Goal: Navigation & Orientation: Find specific page/section

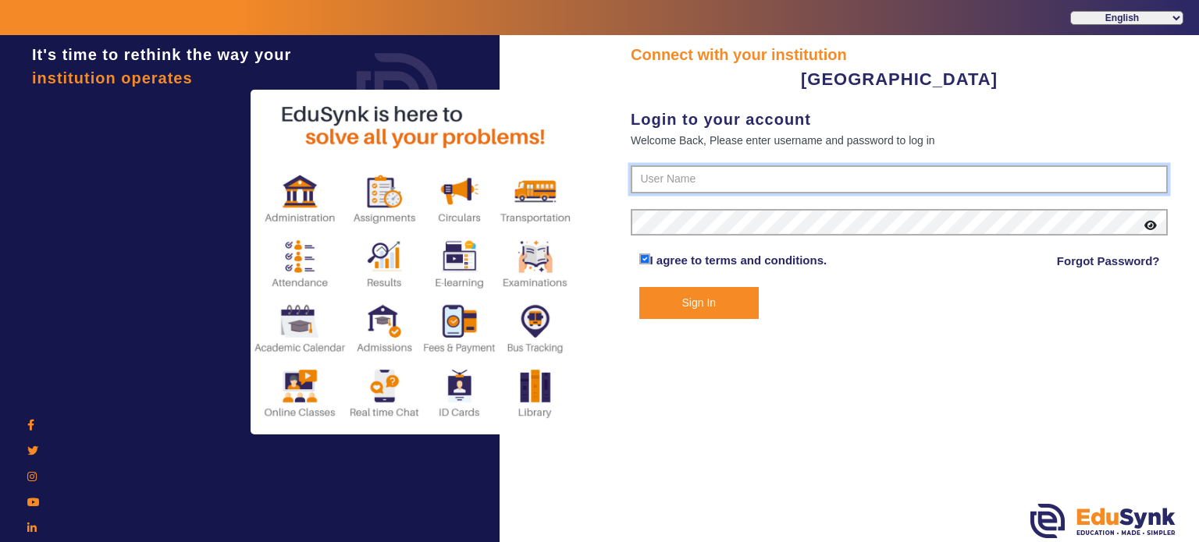
click at [677, 185] on input "text" at bounding box center [899, 179] width 537 height 28
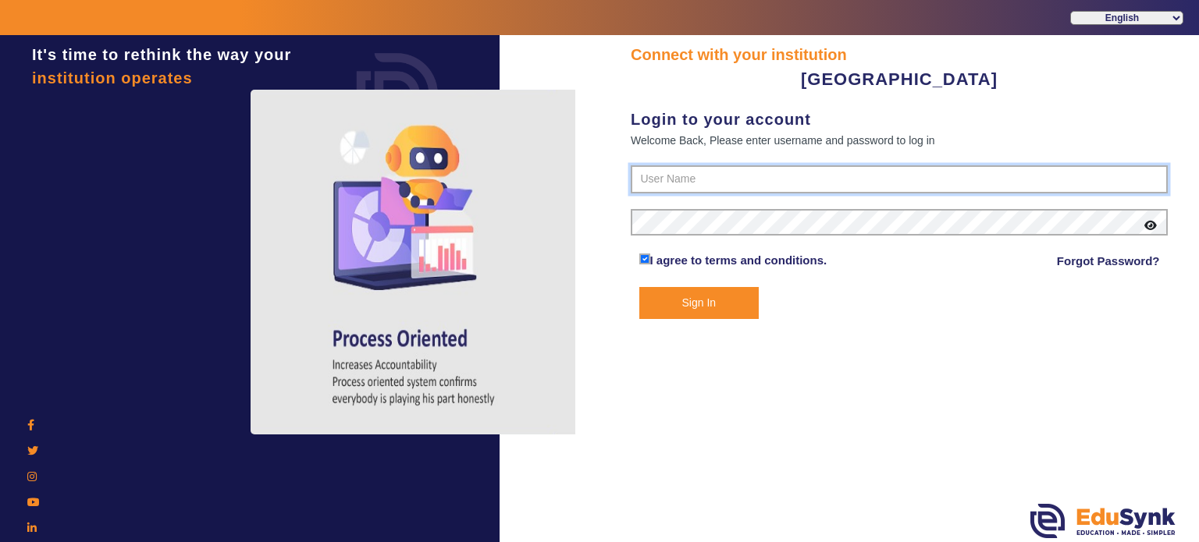
paste input "8955782217"
type input "8955782217"
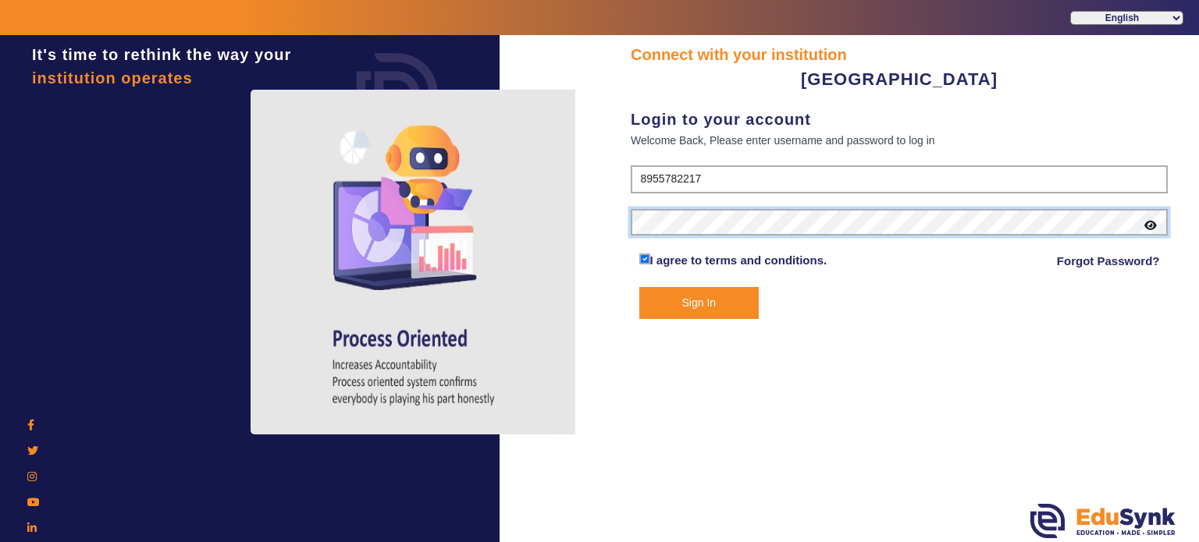
click at [639, 287] on button "Sign In" at bounding box center [699, 303] width 120 height 32
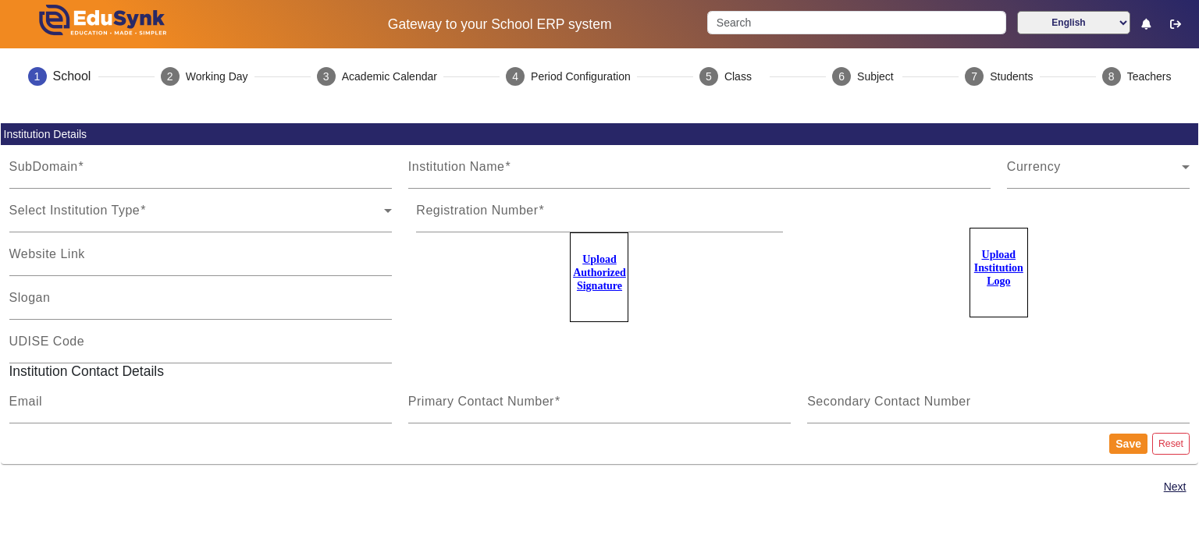
type input "OrangePlayLink"
type input "ORANGE PLAY SCHOOL LINK ROAD"
type input "NA"
type input "swaroopa2088@gmail.com"
type input "8955782217"
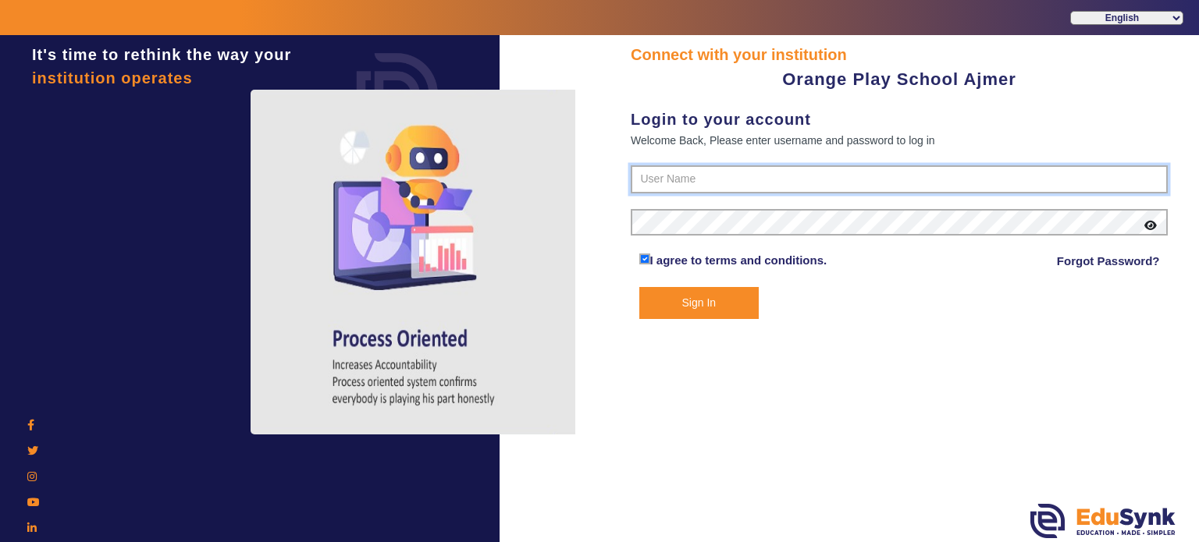
click at [646, 190] on input "text" at bounding box center [899, 179] width 537 height 28
paste input "9829214768"
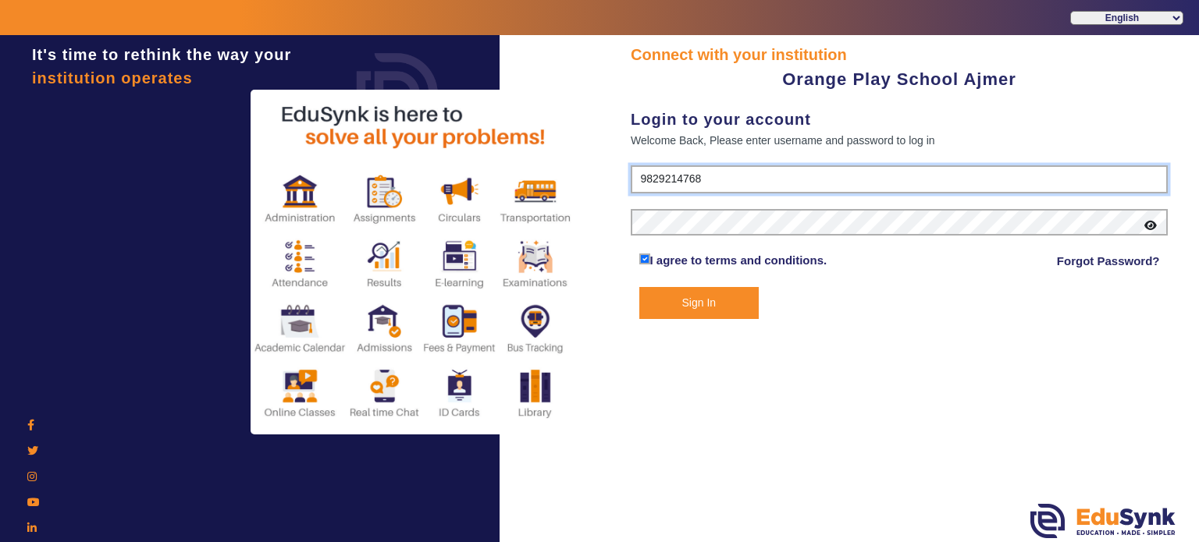
type input "9829214768"
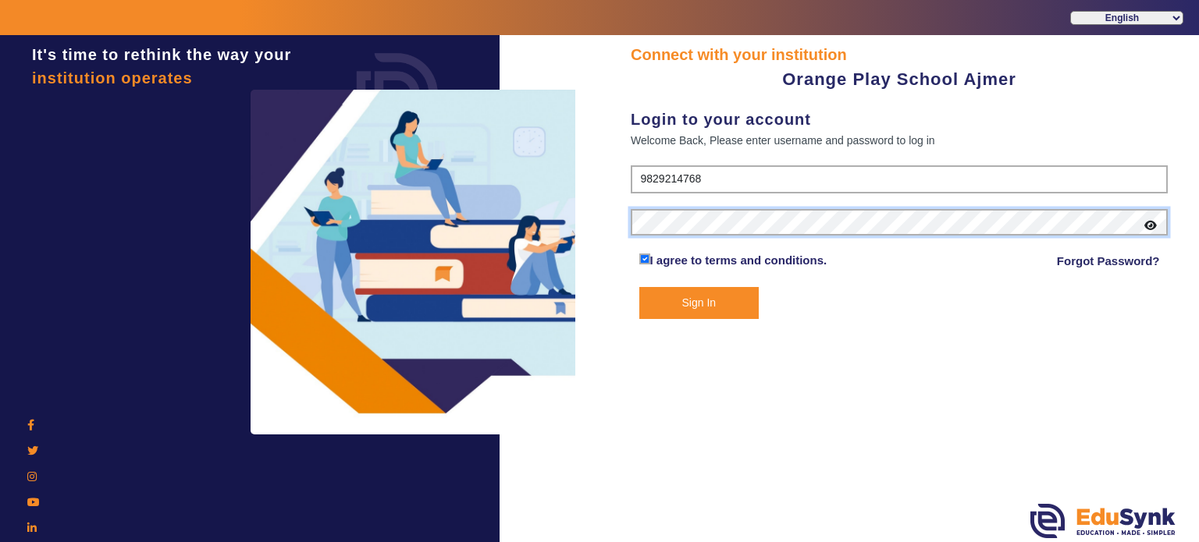
click at [639, 287] on button "Sign In" at bounding box center [699, 303] width 120 height 32
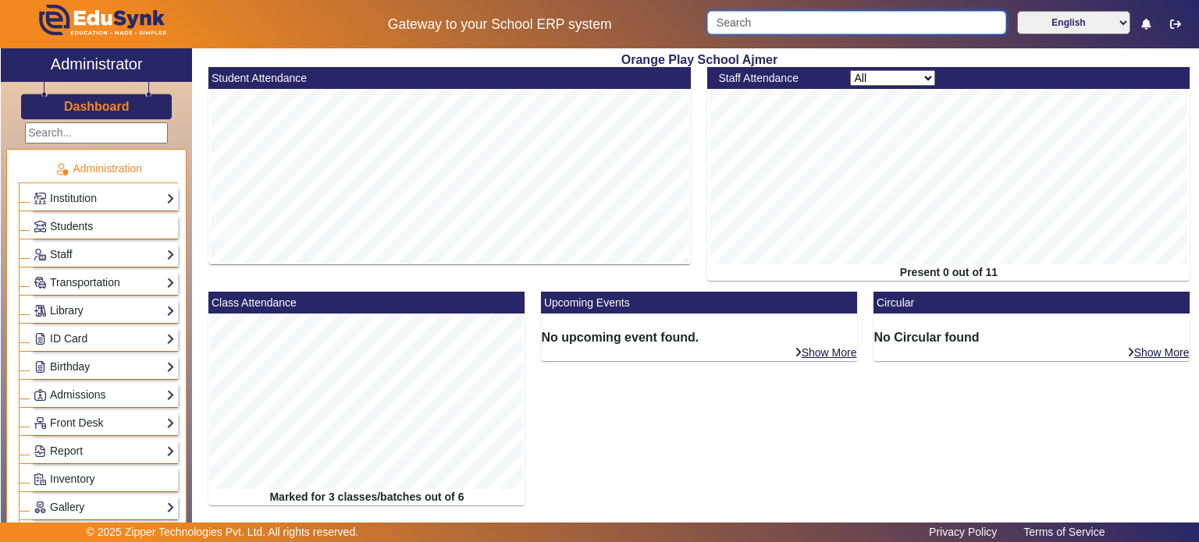
click at [787, 30] on input "Search" at bounding box center [856, 22] width 298 height 23
click at [84, 230] on span "Students" at bounding box center [71, 226] width 43 height 12
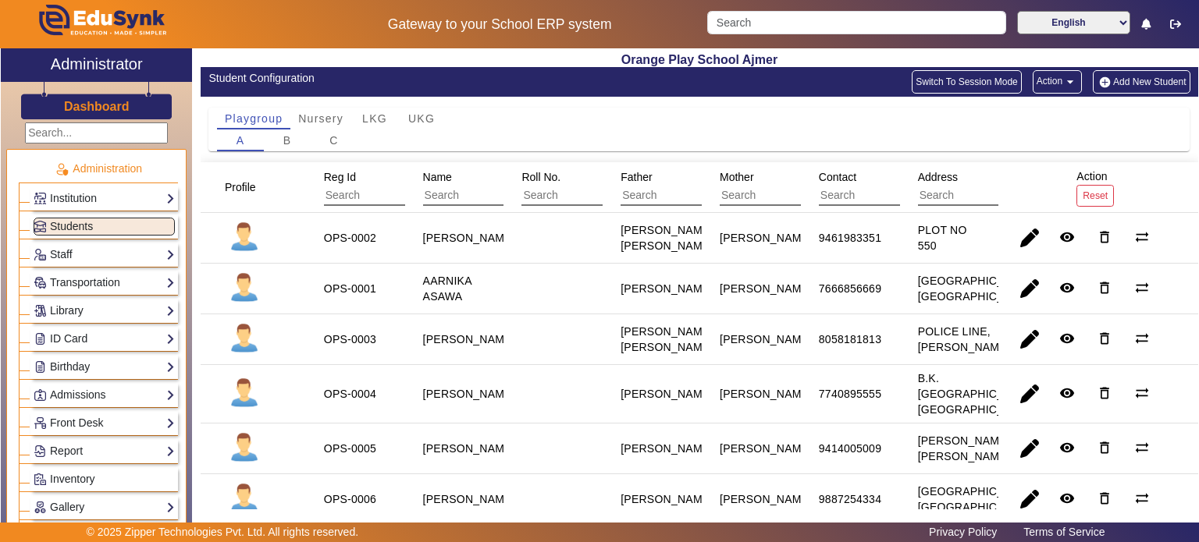
click at [935, 71] on button "Switch To Session Mode" at bounding box center [967, 81] width 110 height 23
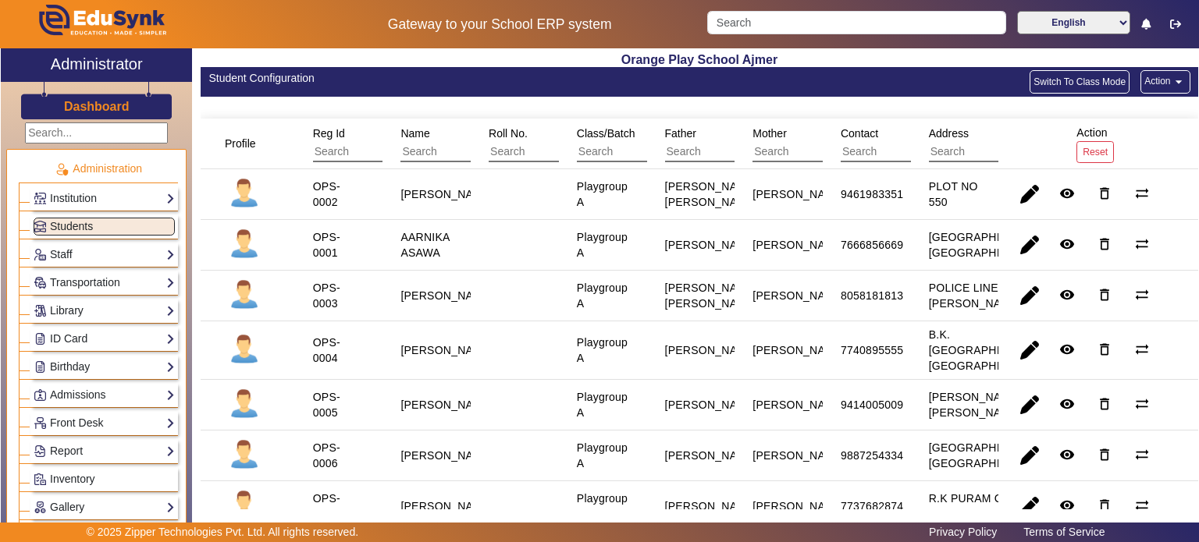
click at [614, 212] on div "Playgroup A" at bounding box center [602, 194] width 63 height 42
click at [1032, 83] on button "Switch To Class Mode" at bounding box center [1079, 81] width 100 height 23
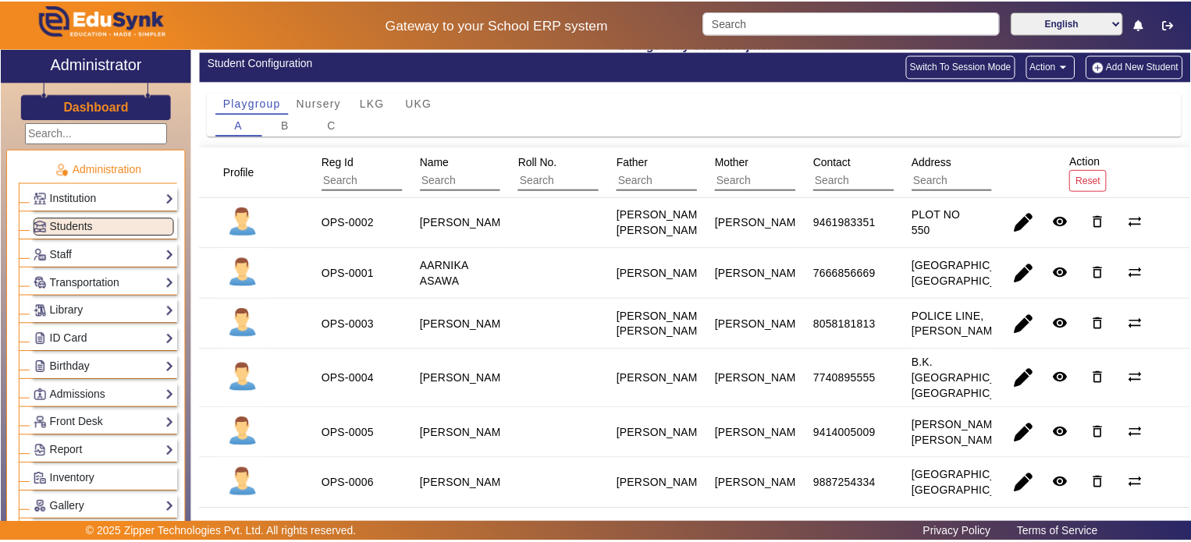
scroll to position [17, 0]
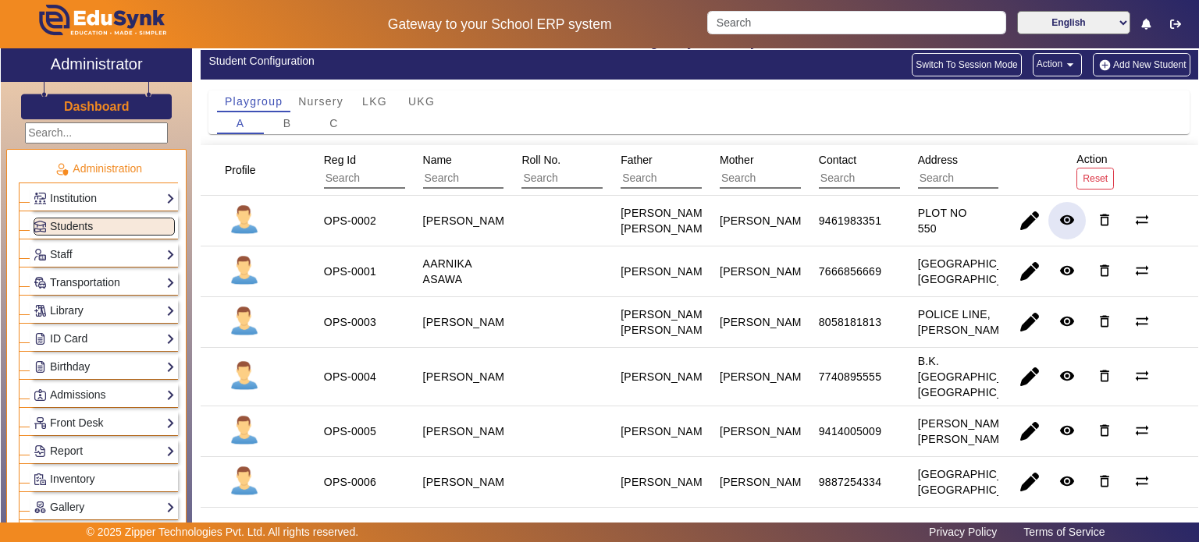
click at [1059, 222] on mat-icon "remove_red_eye" at bounding box center [1067, 220] width 16 height 16
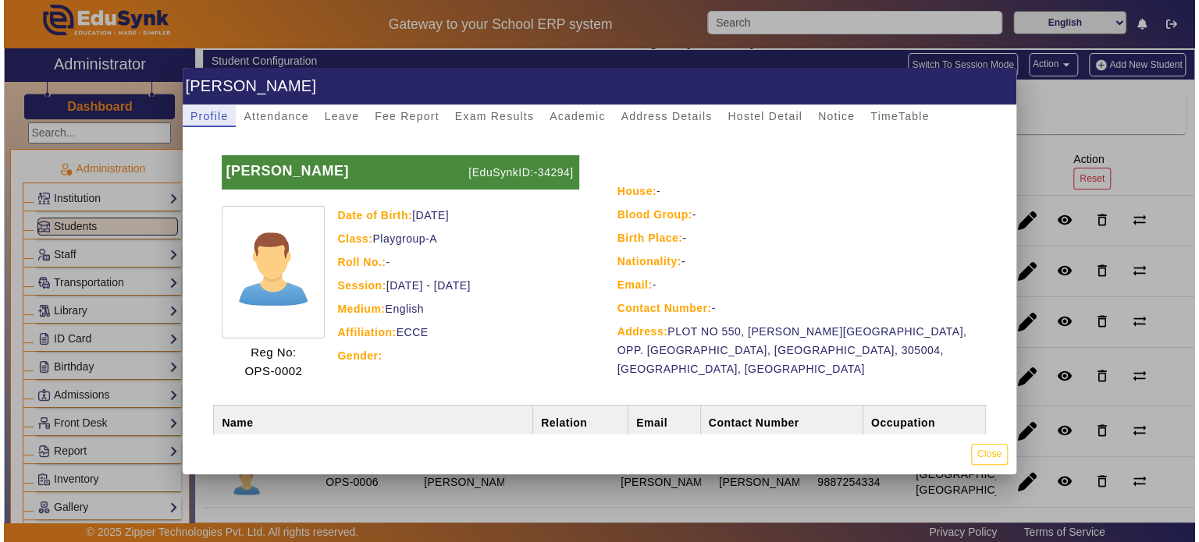
scroll to position [103, 0]
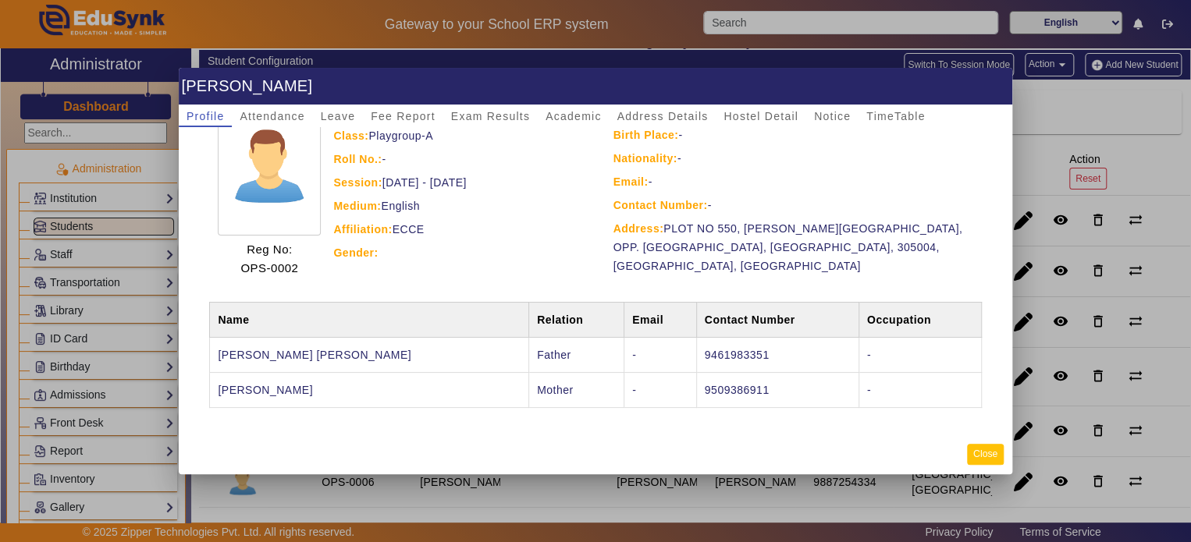
click at [988, 450] on button "Close" at bounding box center [985, 454] width 37 height 21
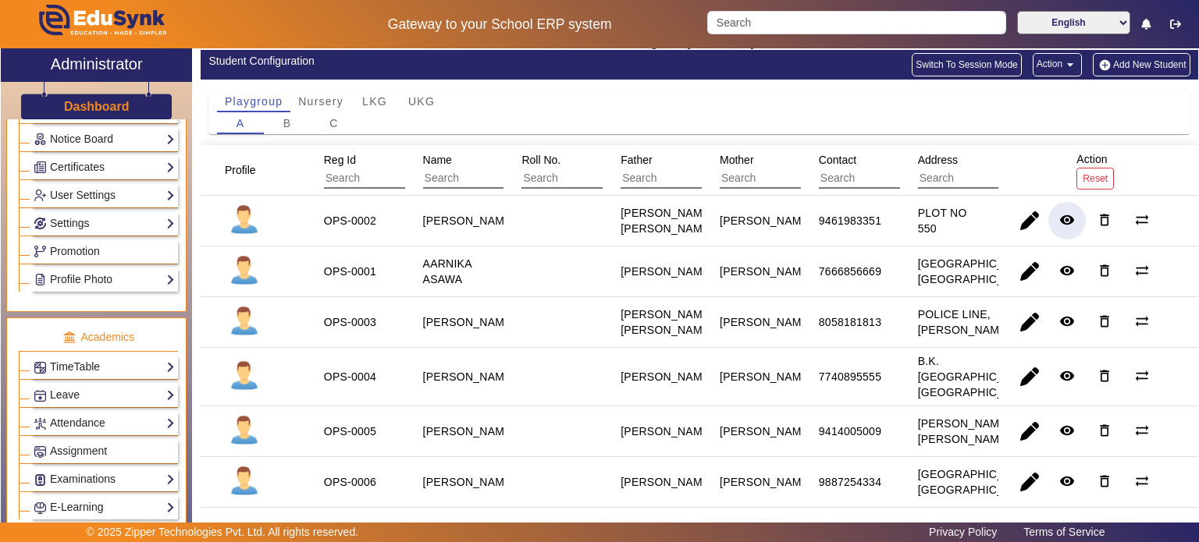
scroll to position [404, 0]
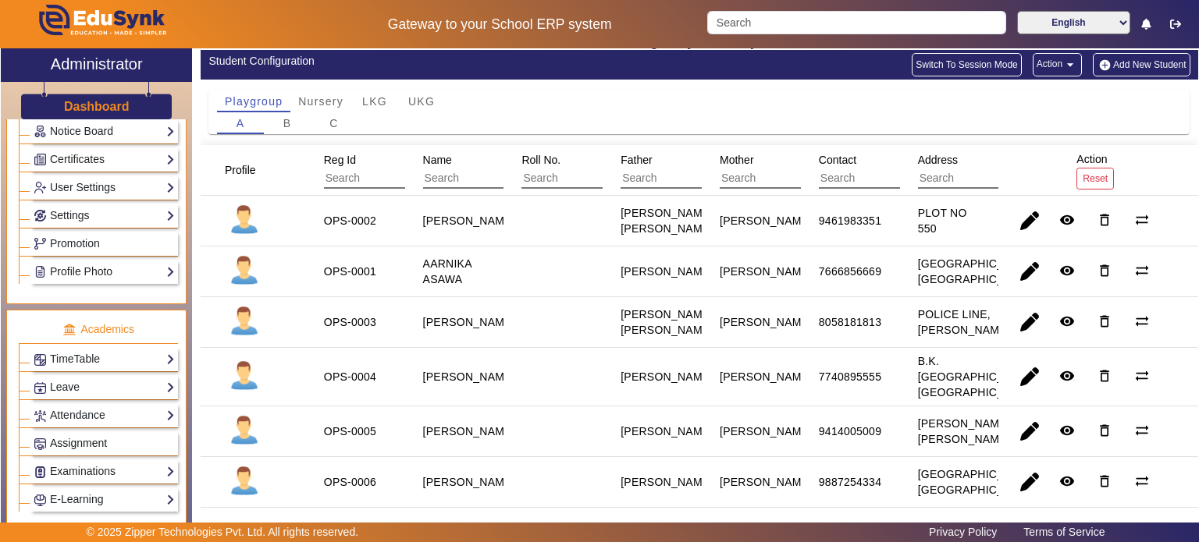
click at [87, 439] on span "Assignment" at bounding box center [78, 443] width 57 height 12
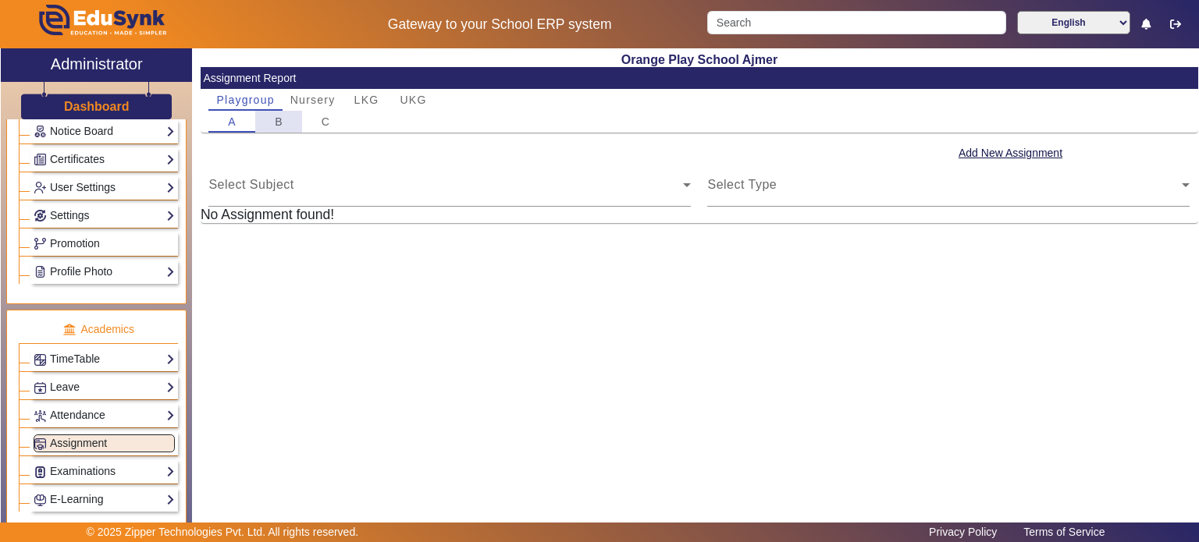
click at [284, 121] on div "B" at bounding box center [278, 122] width 47 height 22
click at [306, 98] on span "Nursery" at bounding box center [312, 99] width 45 height 11
click at [363, 96] on span "LKG" at bounding box center [366, 99] width 25 height 11
click at [399, 99] on div "UKG" at bounding box center [413, 100] width 47 height 22
click at [317, 105] on span "Nursery" at bounding box center [312, 99] width 45 height 11
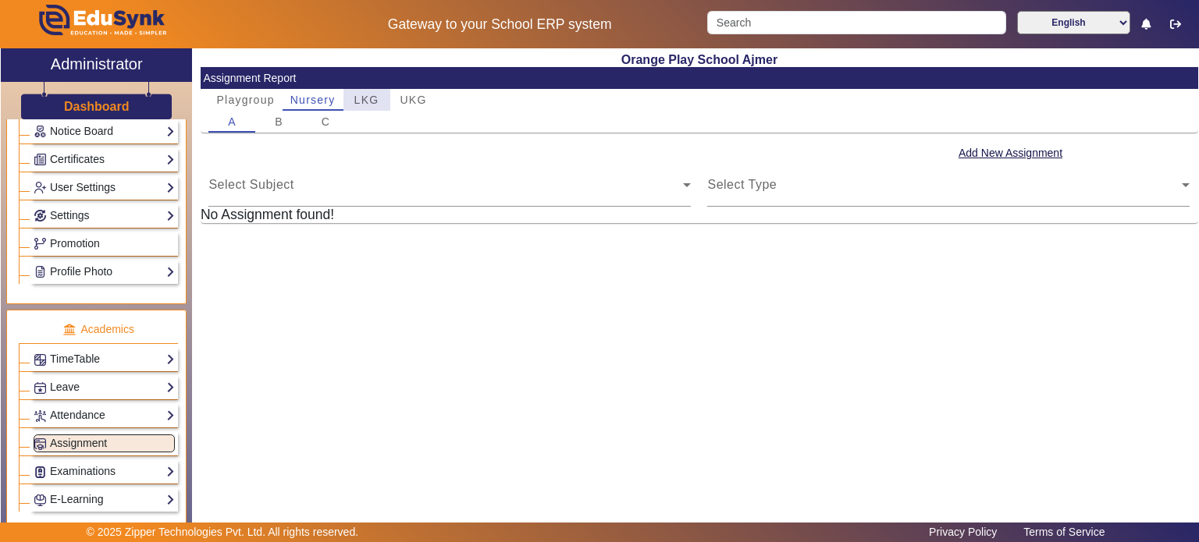
click at [364, 107] on span "LKG" at bounding box center [366, 100] width 25 height 22
click at [243, 94] on span "Playgroup" at bounding box center [245, 99] width 58 height 11
click at [288, 127] on div "B" at bounding box center [278, 122] width 47 height 22
click at [312, 127] on div "C" at bounding box center [325, 122] width 47 height 22
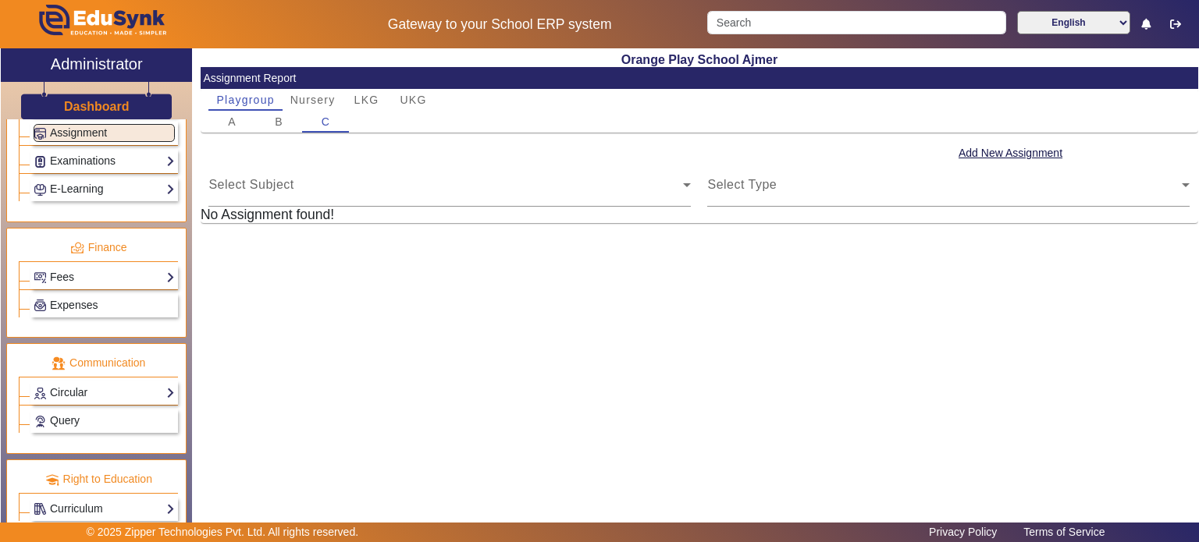
scroll to position [716, 0]
click at [101, 273] on link "Fees" at bounding box center [104, 276] width 141 height 18
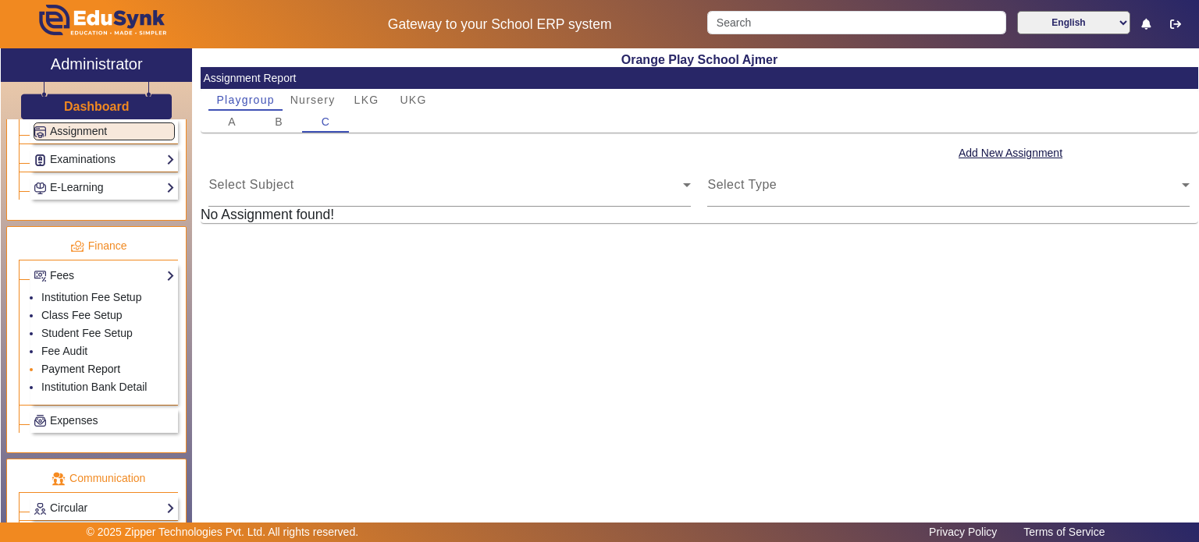
click at [92, 363] on link "Payment Report" at bounding box center [80, 369] width 79 height 12
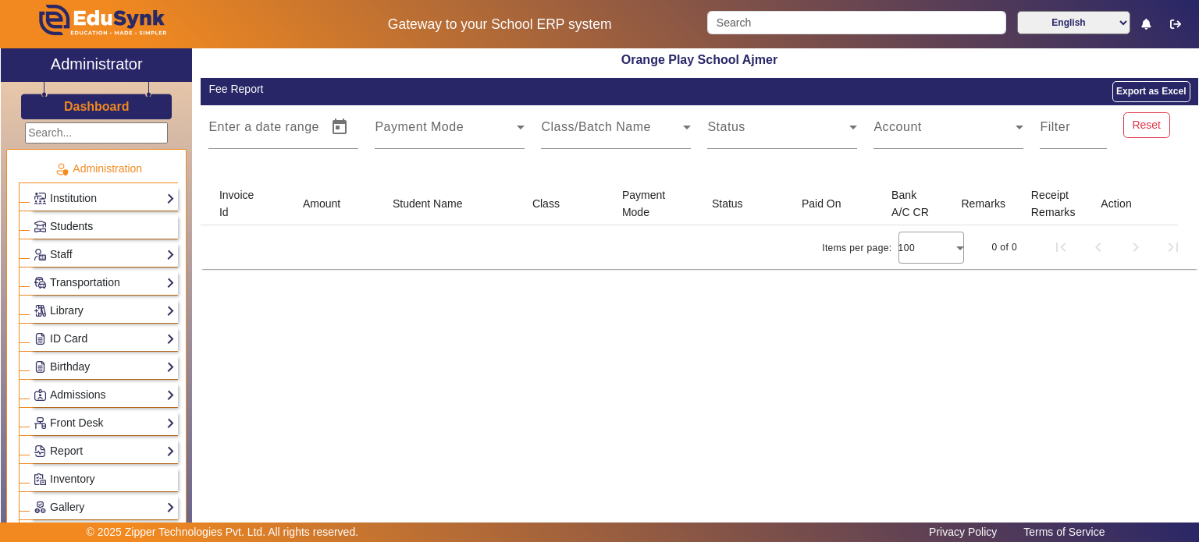
click at [83, 222] on span "Students" at bounding box center [71, 226] width 43 height 12
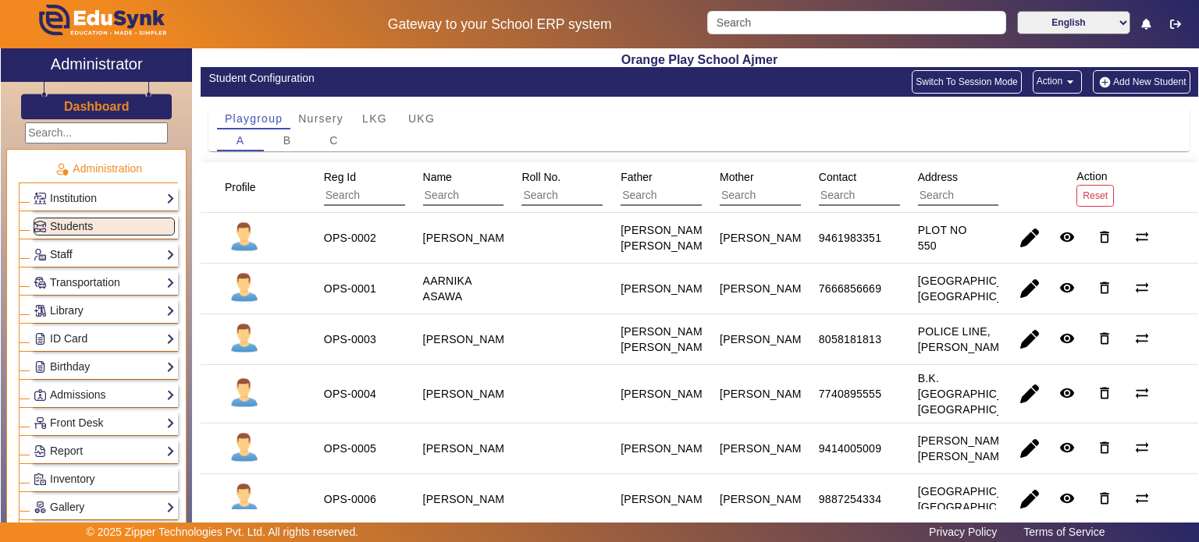
click at [102, 246] on link "Staff" at bounding box center [104, 255] width 141 height 18
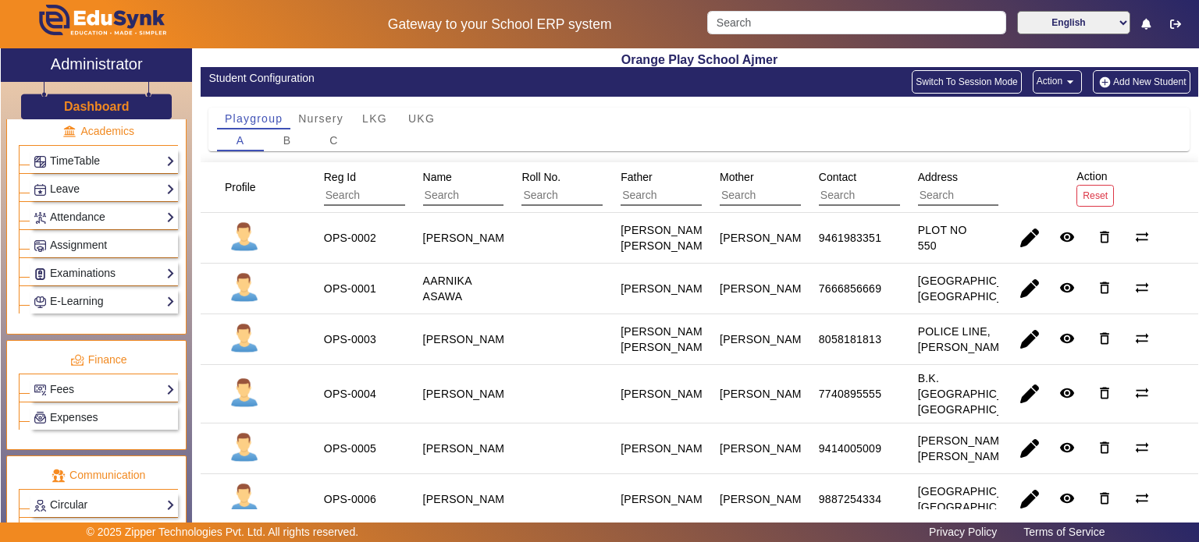
scroll to position [686, 0]
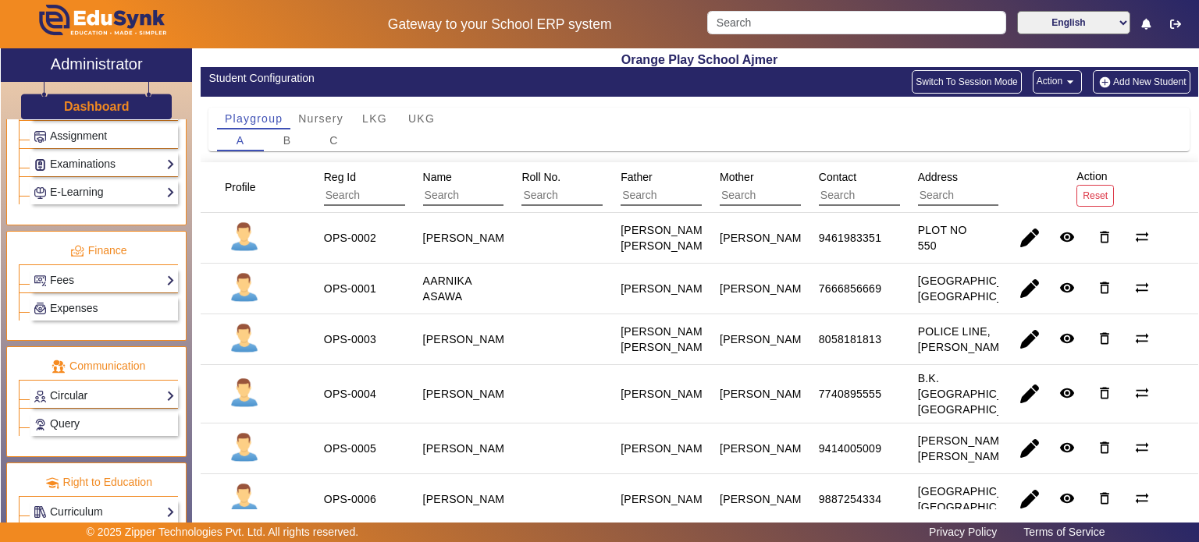
click at [102, 388] on link "Circular" at bounding box center [104, 396] width 141 height 18
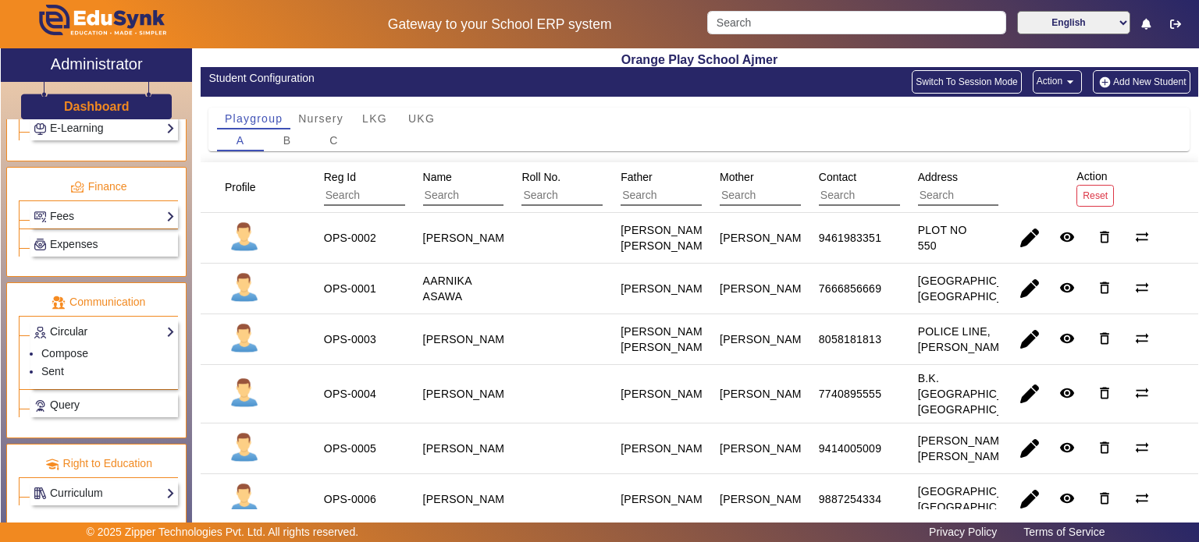
scroll to position [712, 0]
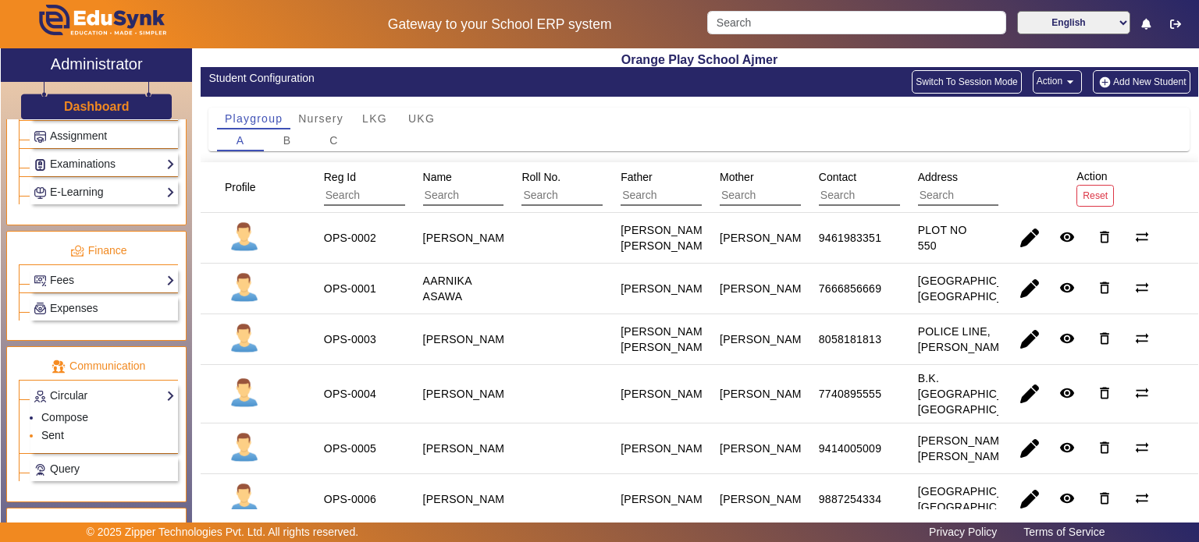
click at [58, 429] on link "Sent" at bounding box center [52, 435] width 23 height 12
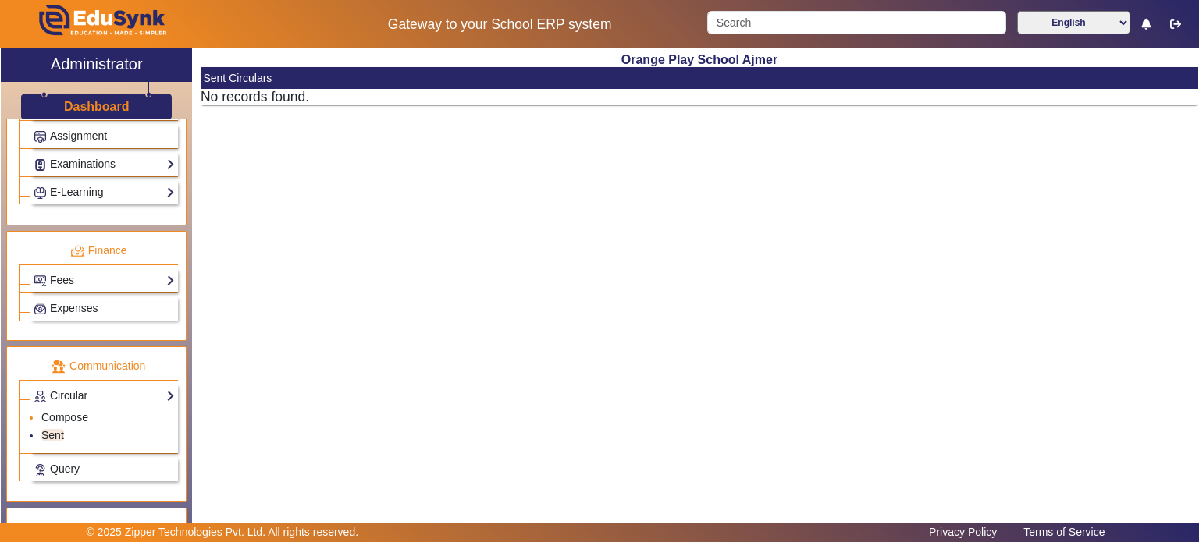
click at [79, 410] on li "Compose" at bounding box center [107, 419] width 133 height 18
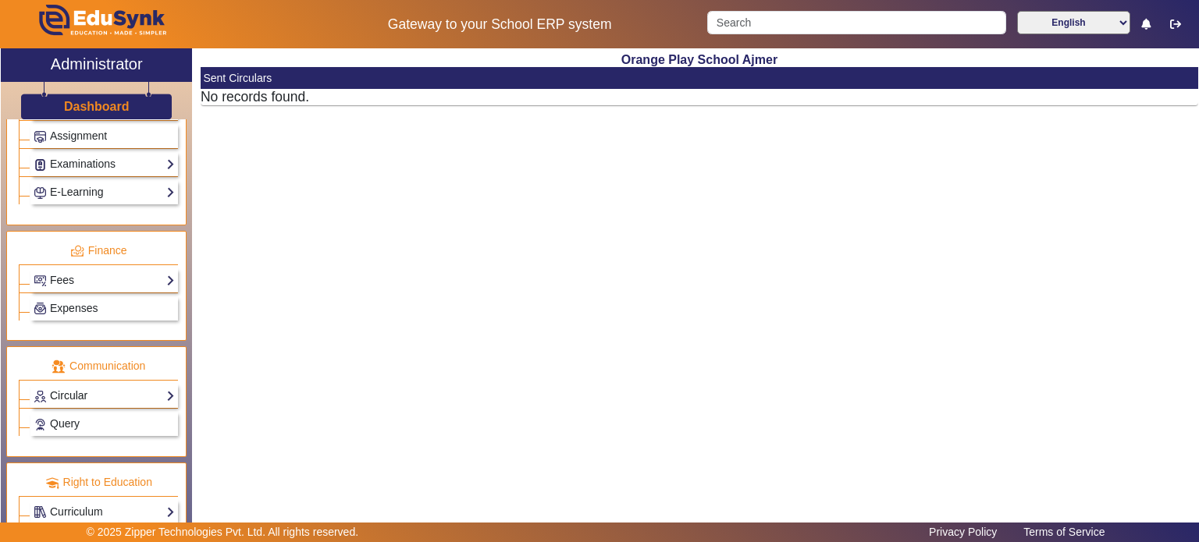
click at [81, 396] on link "Circular" at bounding box center [104, 396] width 141 height 18
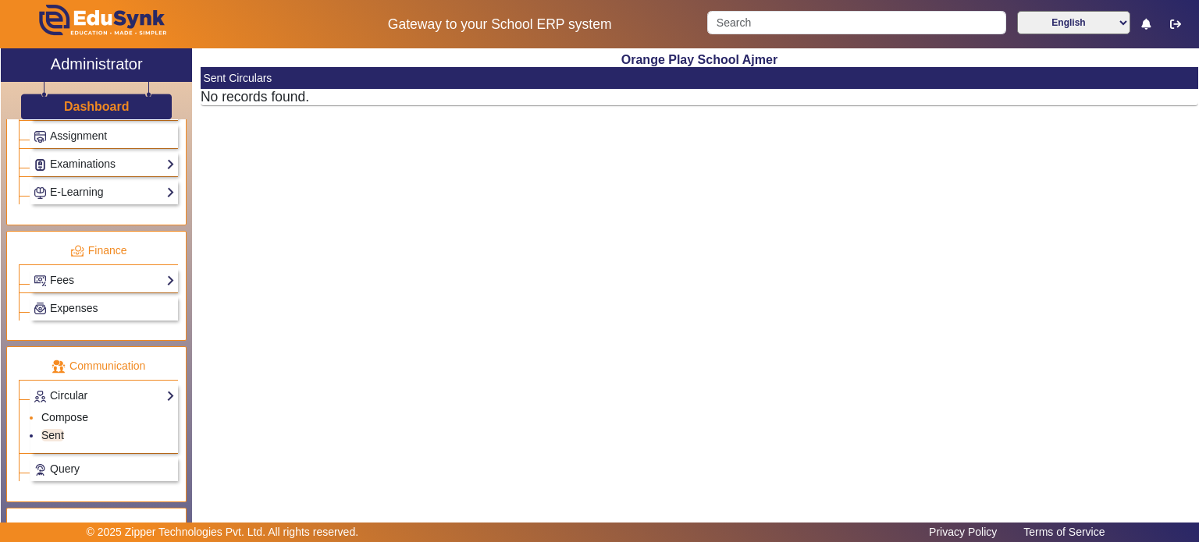
click at [80, 411] on link "Compose" at bounding box center [64, 417] width 47 height 12
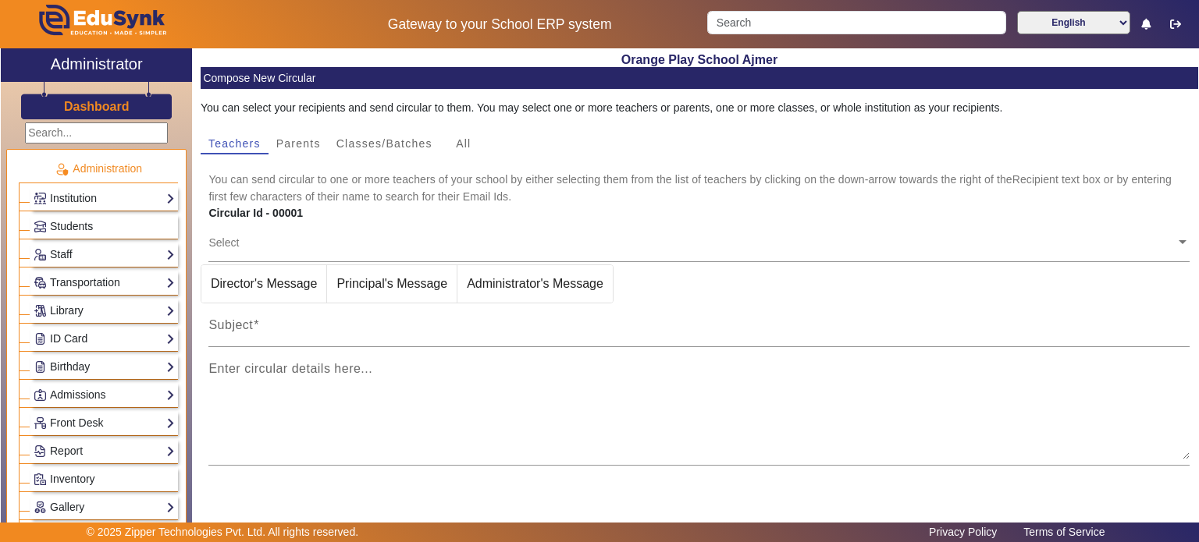
click at [108, 112] on h3 "Dashboard" at bounding box center [97, 106] width 66 height 15
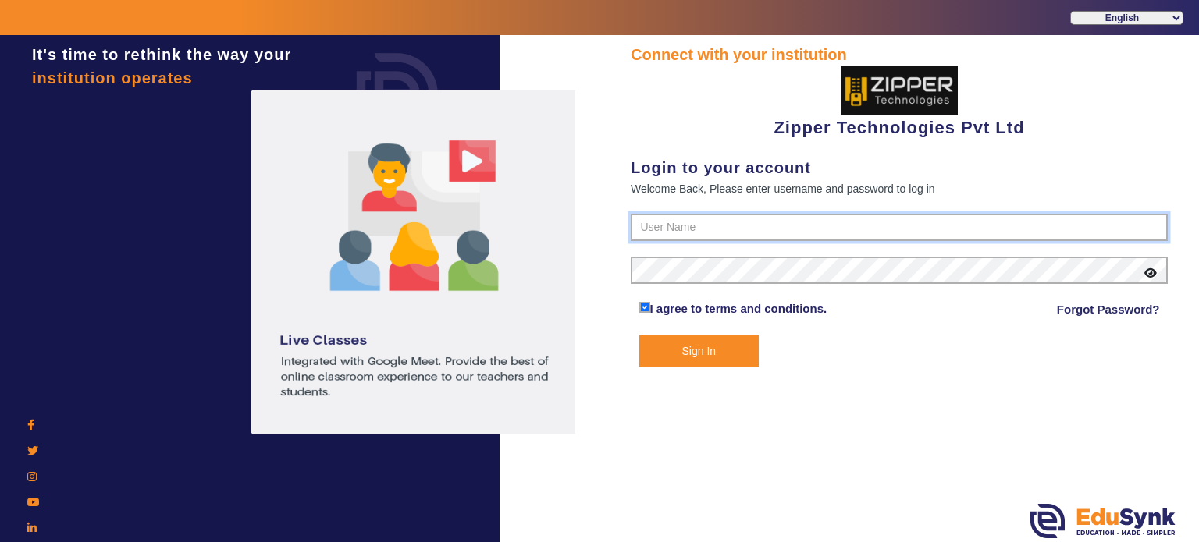
click at [663, 232] on input "text" at bounding box center [899, 228] width 537 height 28
type input "1008790000"
